Goal: Task Accomplishment & Management: Manage account settings

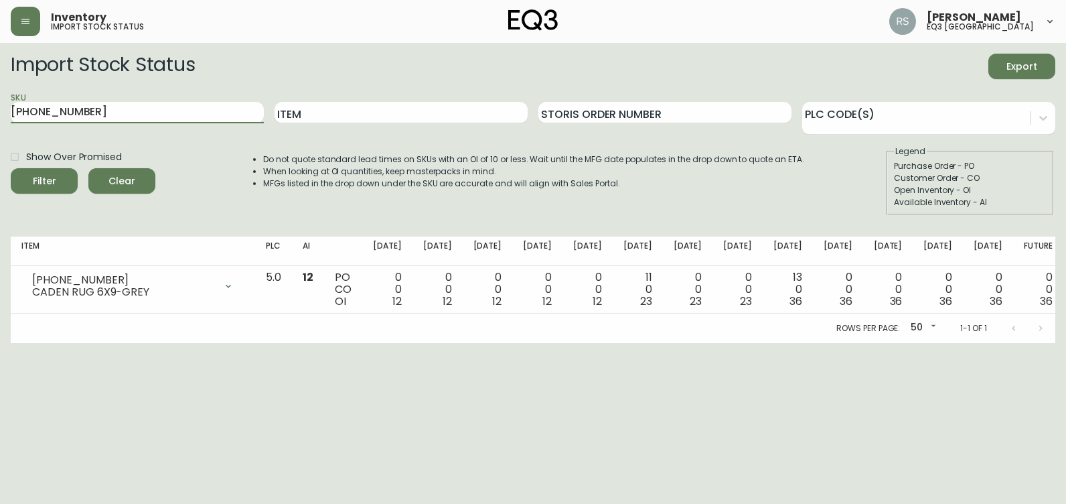
drag, startPoint x: 98, startPoint y: 114, endPoint x: 0, endPoint y: 117, distance: 97.8
click at [0, 113] on html "Inventory import stock status [PERSON_NAME] eq3 [GEOGRAPHIC_DATA] Import Stock …" at bounding box center [533, 171] width 1066 height 343
paste input "[PHONE_NUMBER]"
type input "[PHONE_NUMBER]"
click at [11, 168] on button "Filter" at bounding box center [44, 180] width 67 height 25
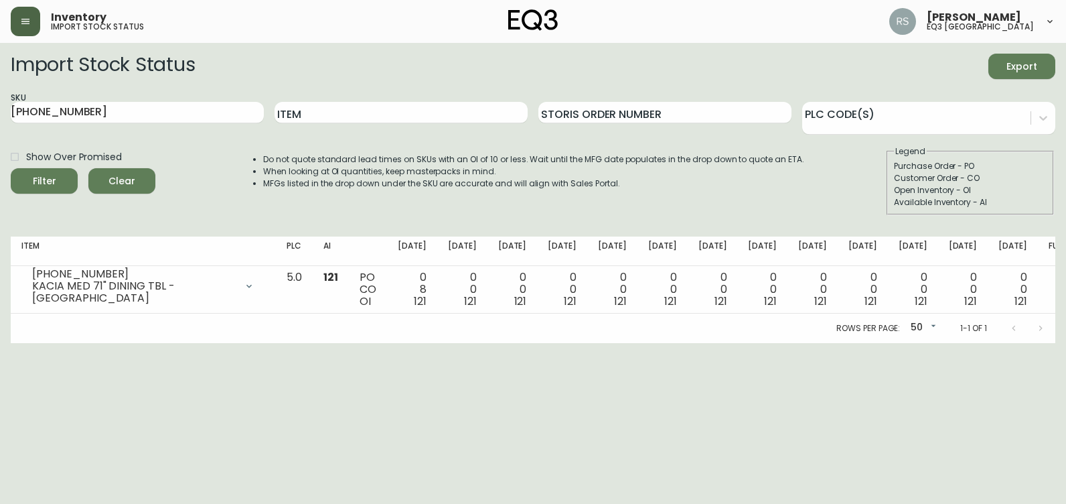
click at [40, 25] on button "button" at bounding box center [25, 21] width 29 height 29
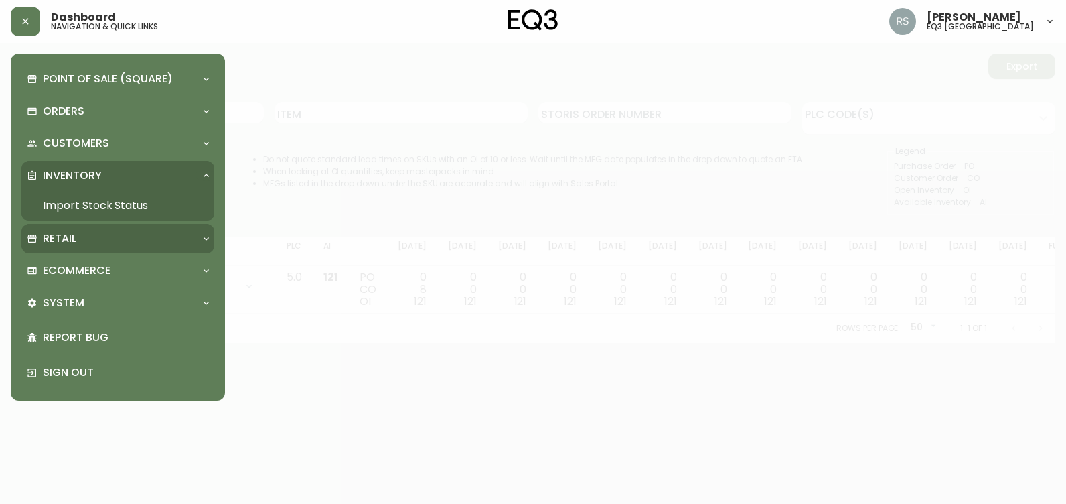
click at [72, 234] on p "Retail" at bounding box center [59, 238] width 33 height 15
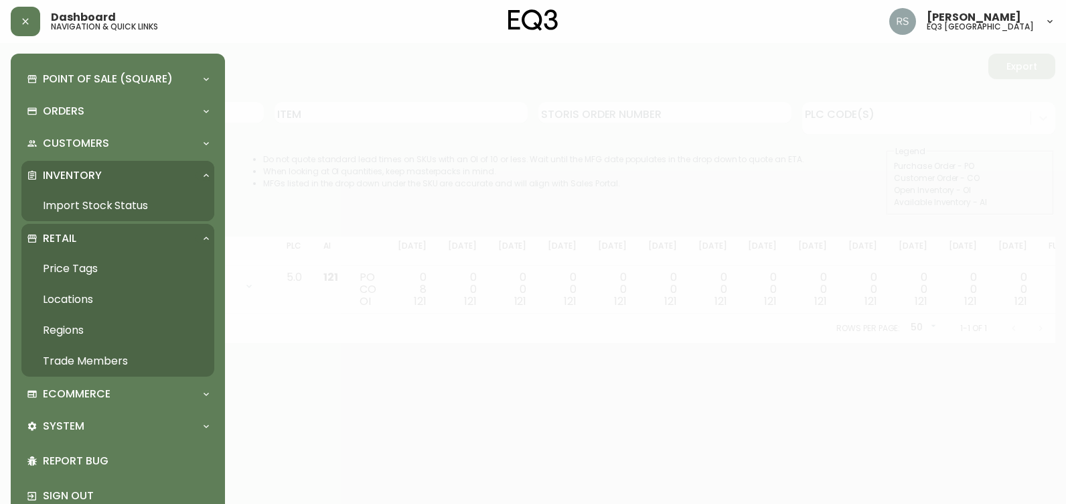
click at [84, 353] on link "Trade Members" at bounding box center [117, 361] width 193 height 31
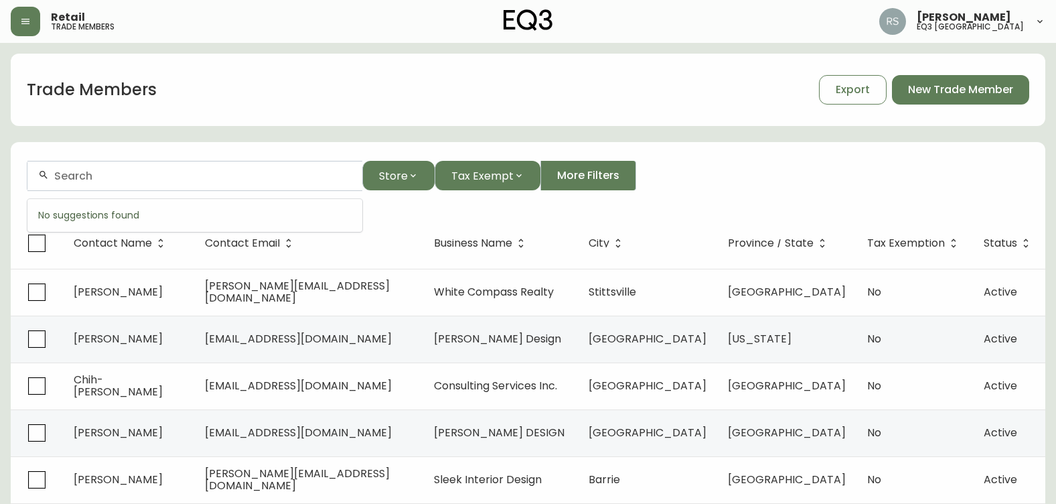
click at [151, 179] on input "text" at bounding box center [202, 175] width 297 height 13
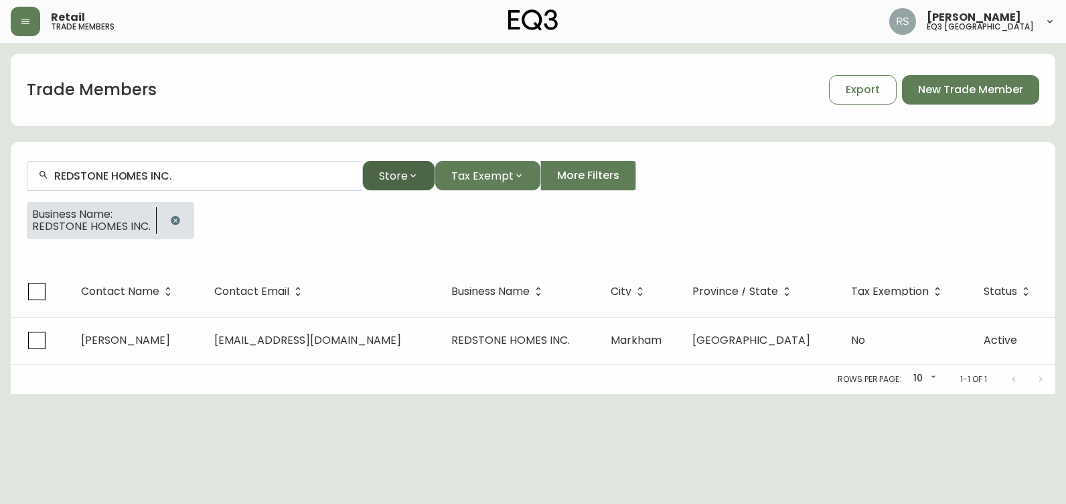
type input "REDSTONE HOMES INC."
click at [408, 176] on icon "button" at bounding box center [413, 175] width 11 height 11
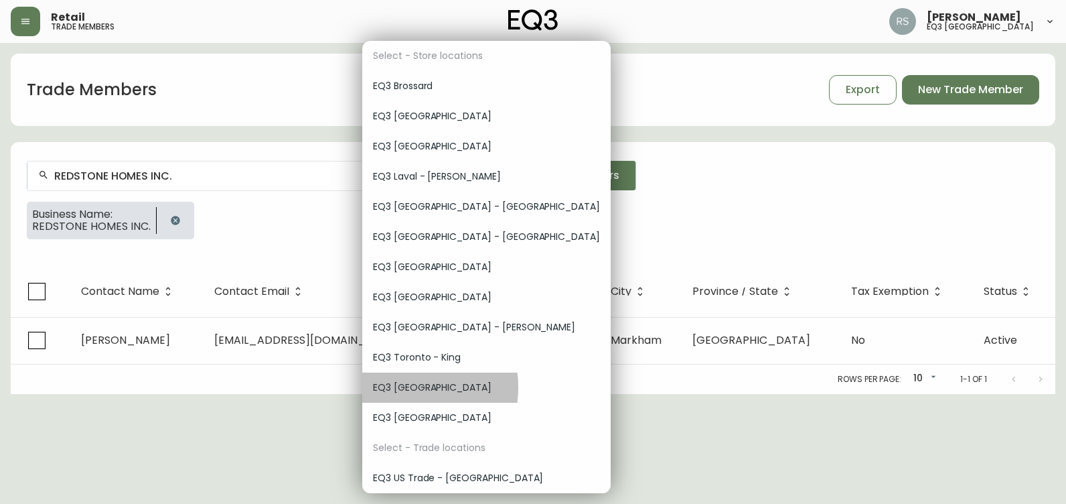
click at [402, 387] on span "EQ3 [GEOGRAPHIC_DATA]" at bounding box center [486, 387] width 227 height 14
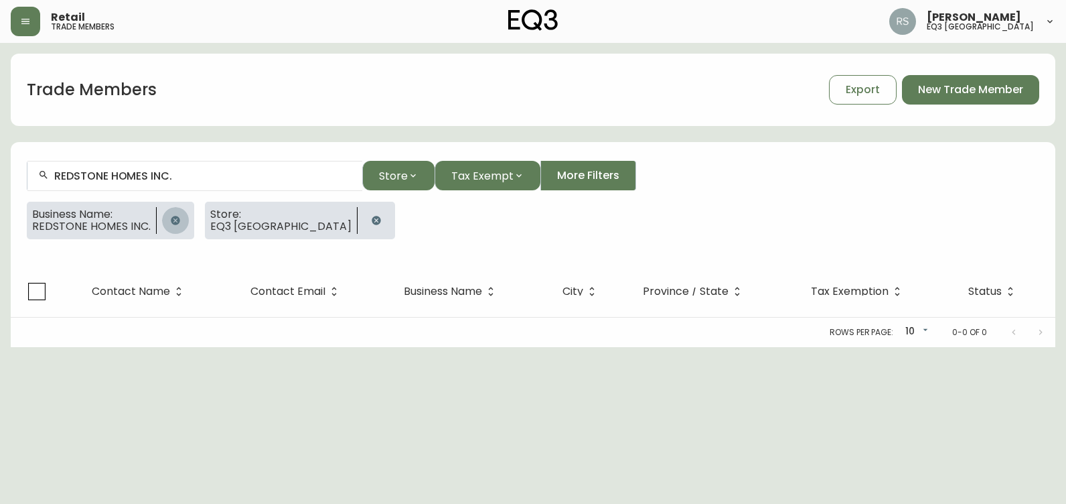
click at [178, 220] on icon "button" at bounding box center [175, 220] width 11 height 11
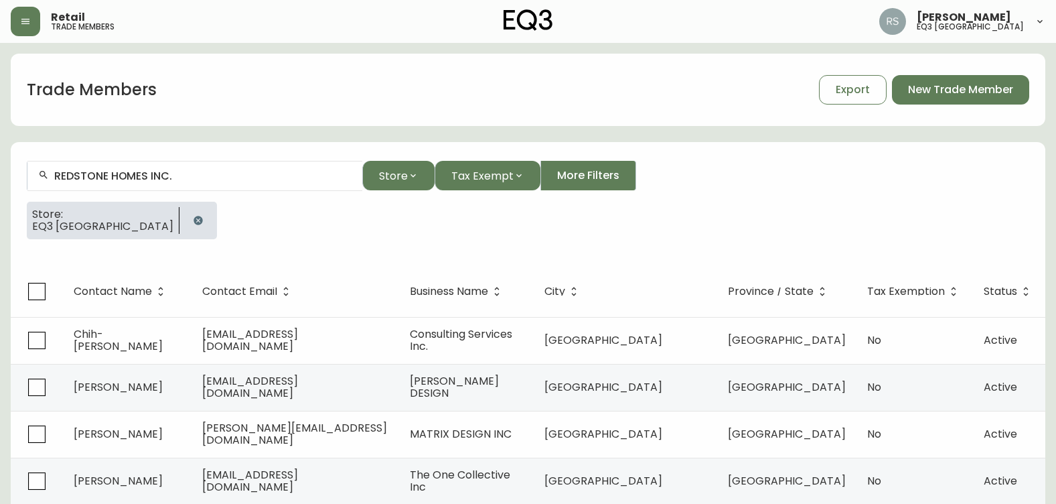
drag, startPoint x: 204, startPoint y: 181, endPoint x: -3, endPoint y: 149, distance: 209.4
click at [0, 149] on html "Retail trade members [PERSON_NAME] eq3 vancouver Trade Members Export New Trade…" at bounding box center [528, 408] width 1056 height 816
drag, startPoint x: 125, startPoint y: 222, endPoint x: 145, endPoint y: 228, distance: 20.3
click at [185, 226] on button "button" at bounding box center [198, 220] width 27 height 27
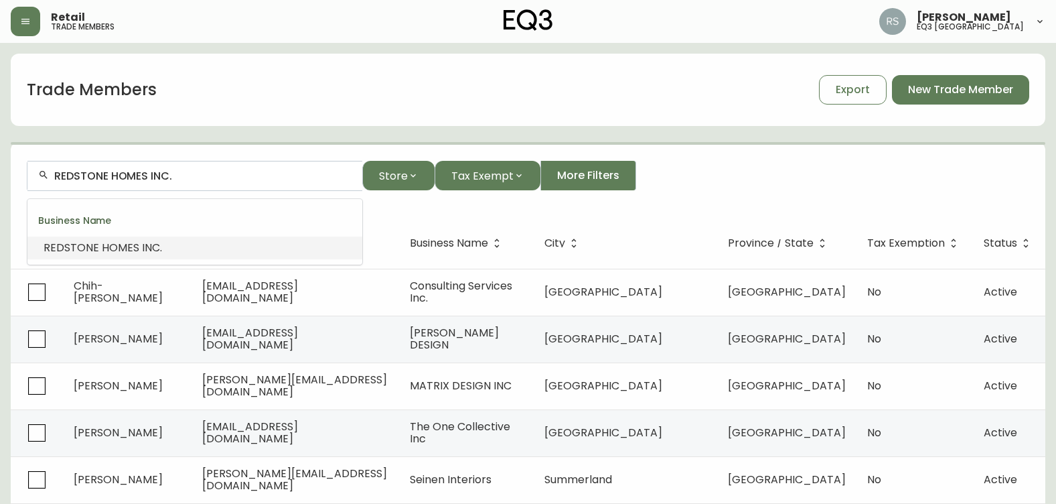
drag, startPoint x: 193, startPoint y: 179, endPoint x: -3, endPoint y: 91, distance: 214.6
click at [0, 91] on html "Retail trade members [PERSON_NAME] eq3 vancouver Trade Members Export New Trade…" at bounding box center [528, 383] width 1056 height 767
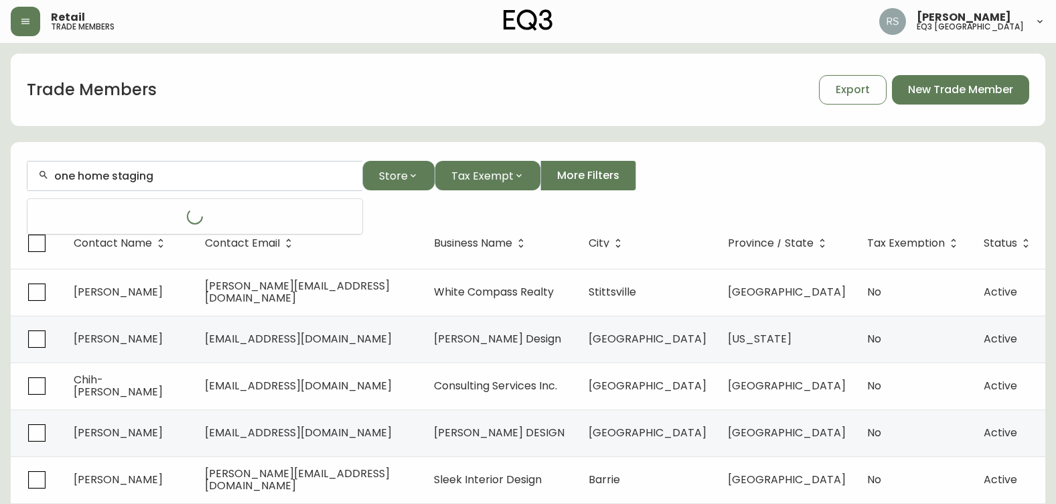
type input "one home staging"
click at [402, 172] on span "Store" at bounding box center [393, 175] width 29 height 17
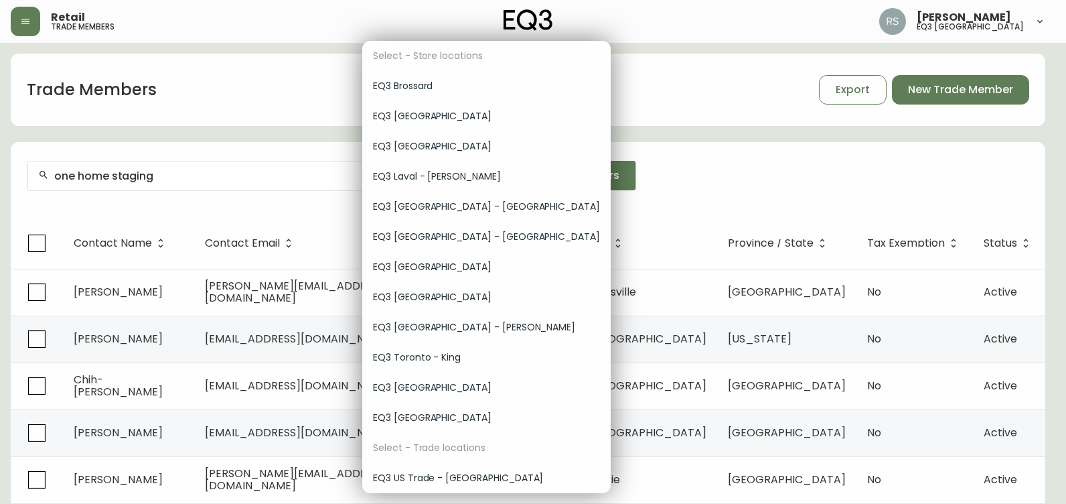
click at [427, 384] on span "EQ3 [GEOGRAPHIC_DATA]" at bounding box center [486, 387] width 227 height 14
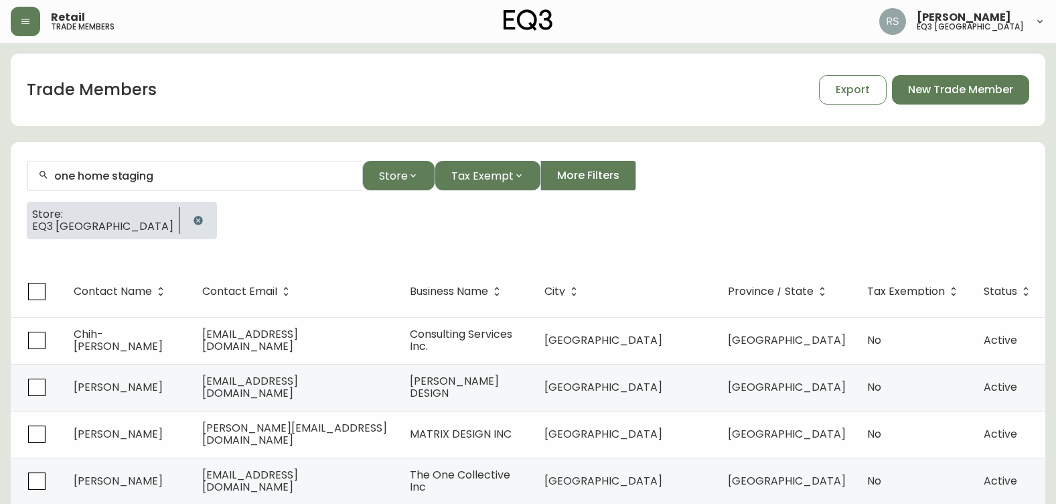
click at [362, 161] on button "Store" at bounding box center [398, 175] width 72 height 29
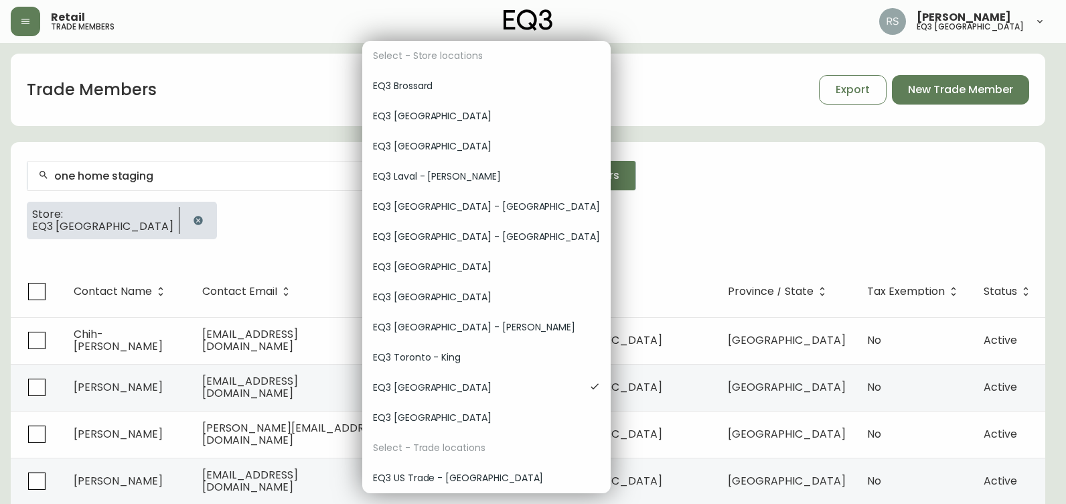
click at [314, 232] on div at bounding box center [533, 252] width 1066 height 504
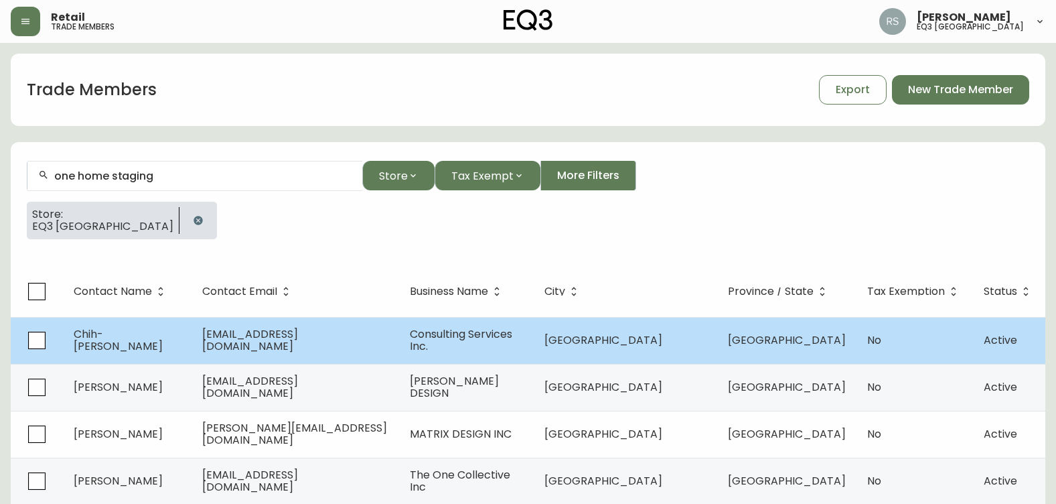
click at [757, 344] on span "[GEOGRAPHIC_DATA]" at bounding box center [787, 339] width 118 height 15
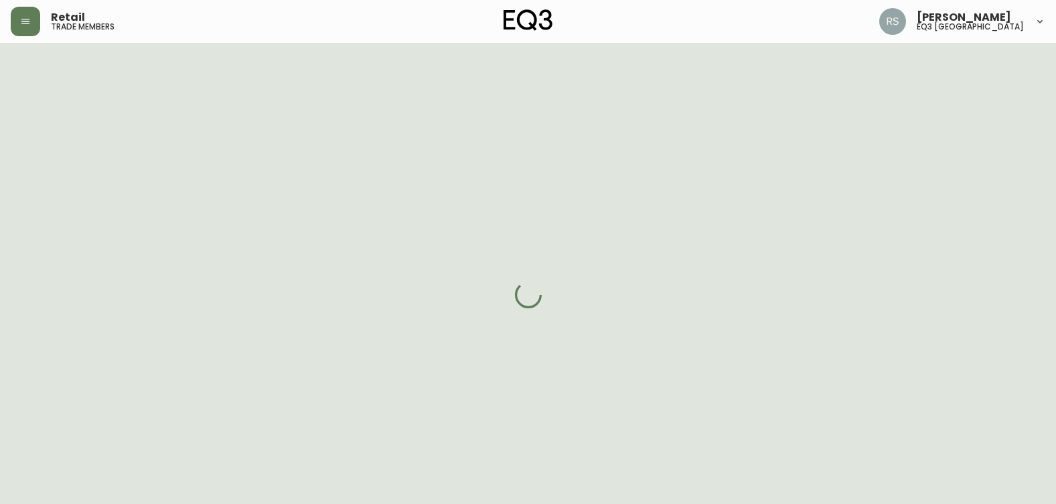
select select "BC"
select select "CA"
select select "CA_EN"
select select "Outreach from a Trade Rep"
select select "Other"
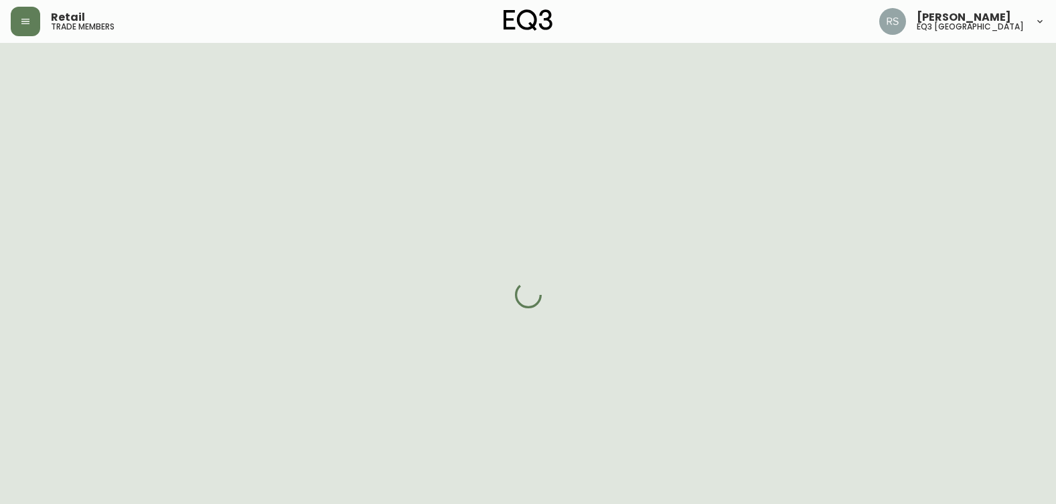
select select "false"
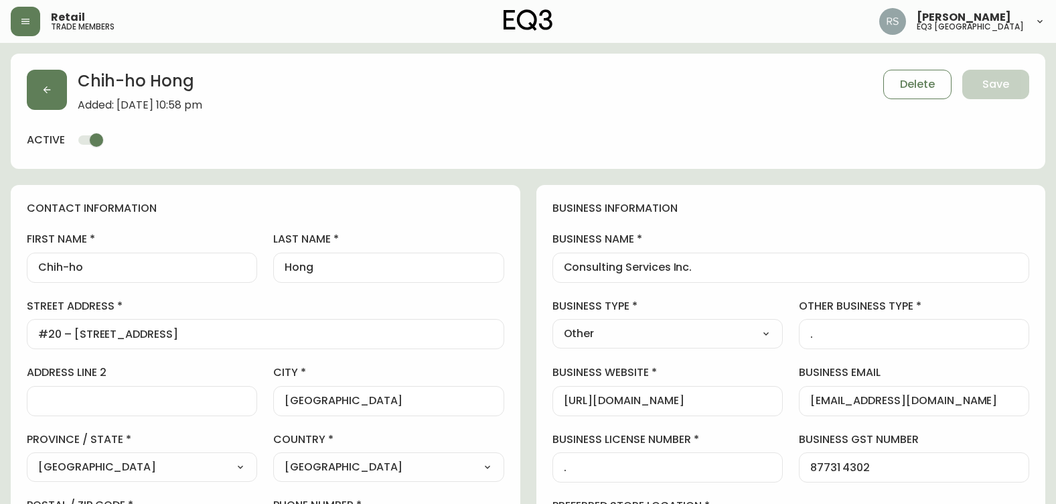
type input "EQ3 [GEOGRAPHIC_DATA]"
select select "cjw10z96p001r6gs00juufhhe"
